Goal: Navigation & Orientation: Find specific page/section

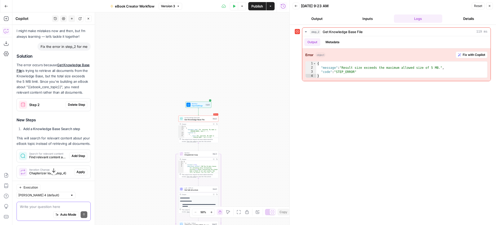
scroll to position [24, 0]
click at [6, 6] on icon "button" at bounding box center [6, 6] width 4 height 4
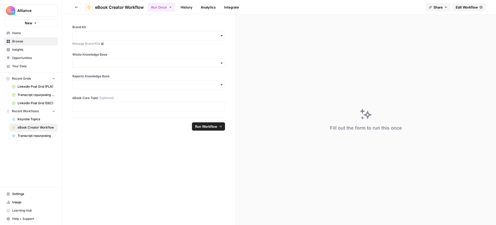
click at [23, 31] on span "Home" at bounding box center [33, 33] width 43 height 5
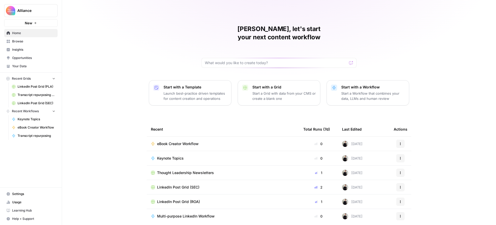
scroll to position [13, 0]
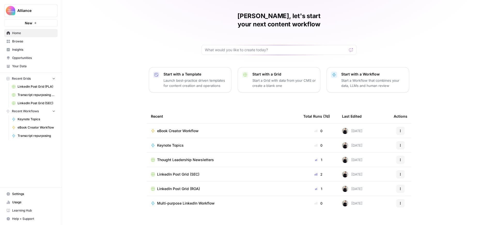
click at [171, 142] on span "Keynote Topics" at bounding box center [170, 144] width 27 height 5
